Goal: Information Seeking & Learning: Learn about a topic

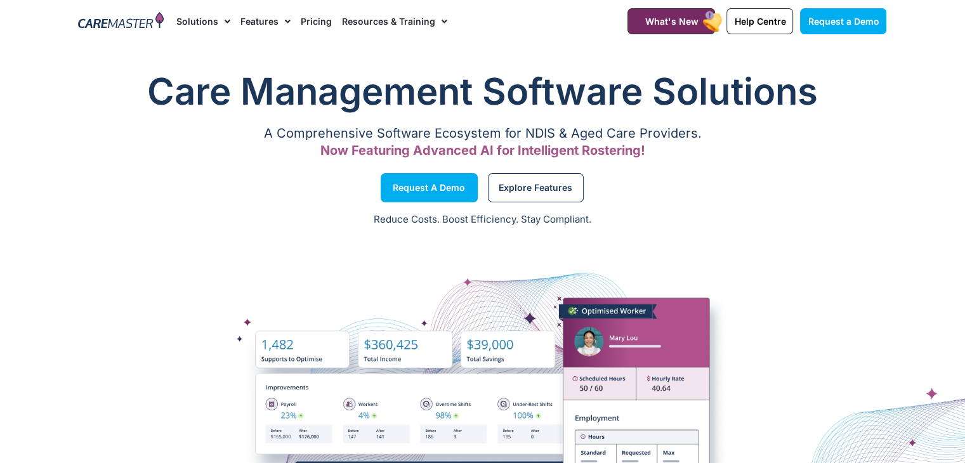
click at [317, 18] on link "Pricing" at bounding box center [316, 21] width 31 height 43
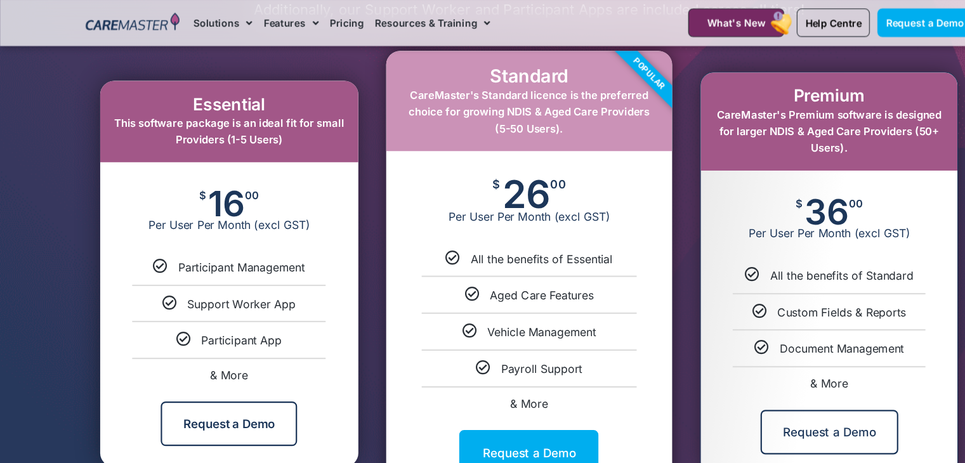
scroll to position [683, 0]
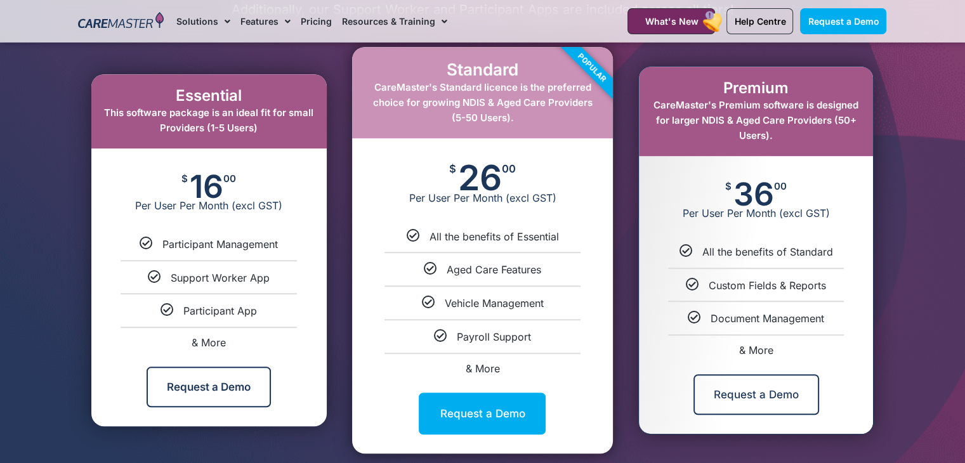
click at [199, 339] on span "& More" at bounding box center [209, 342] width 34 height 13
select select "***"
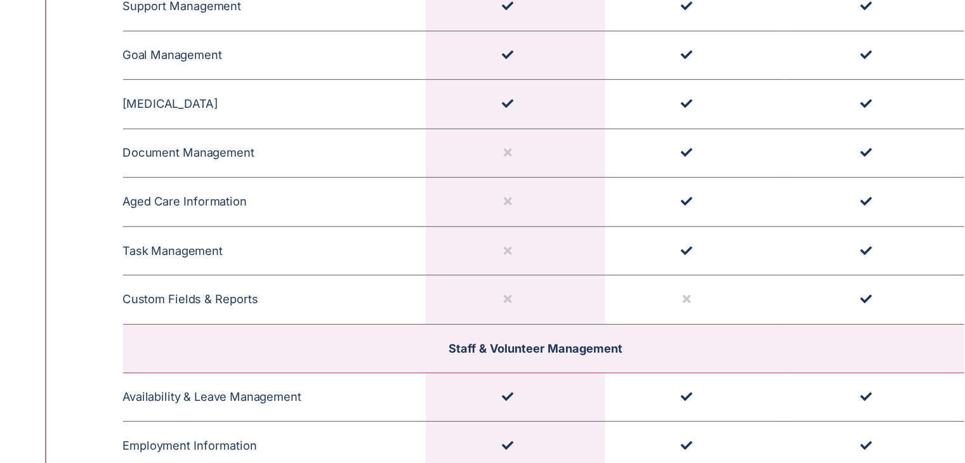
scroll to position [1662, 0]
click at [199, 360] on td "Staff & Volunteer Management" at bounding box center [482, 367] width 693 height 40
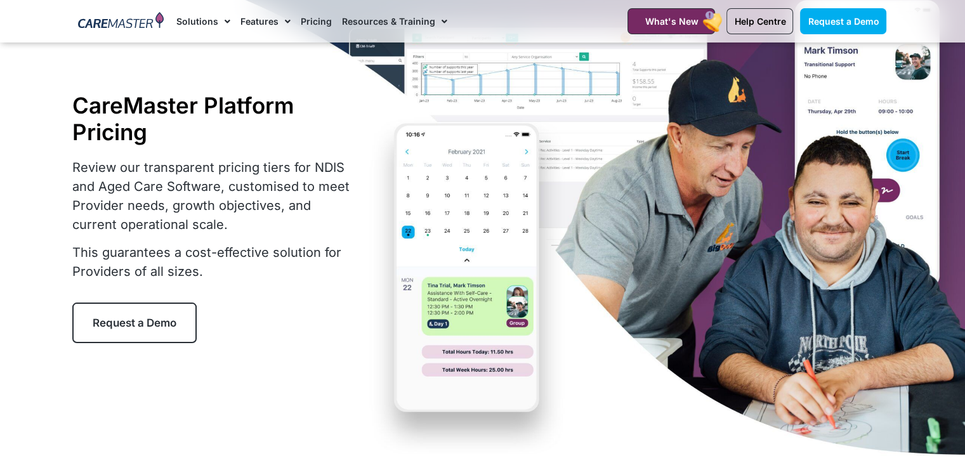
scroll to position [0, 0]
